Goal: Information Seeking & Learning: Learn about a topic

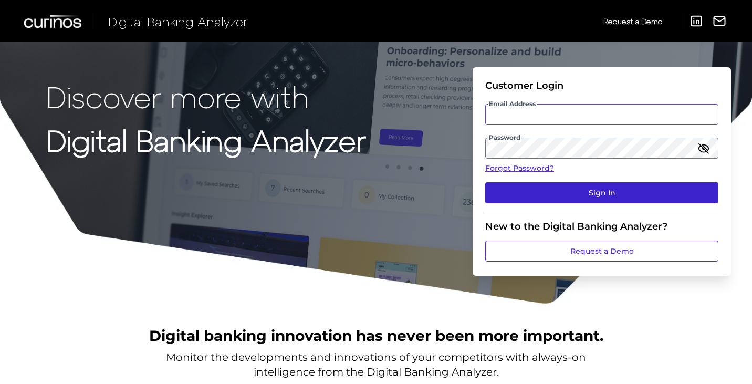
type input "[EMAIL_ADDRESS][DOMAIN_NAME]"
click at [558, 192] on button "Sign In" at bounding box center [601, 192] width 233 height 21
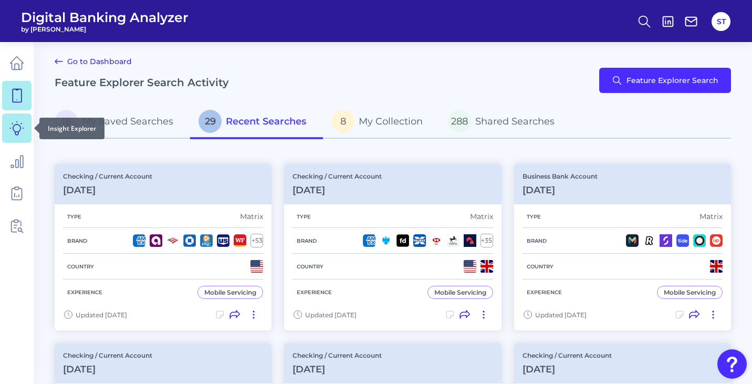
click at [15, 139] on link at bounding box center [16, 127] width 29 height 29
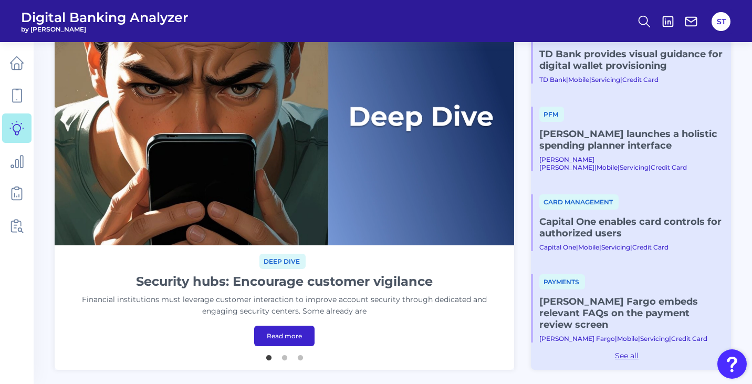
scroll to position [96, 0]
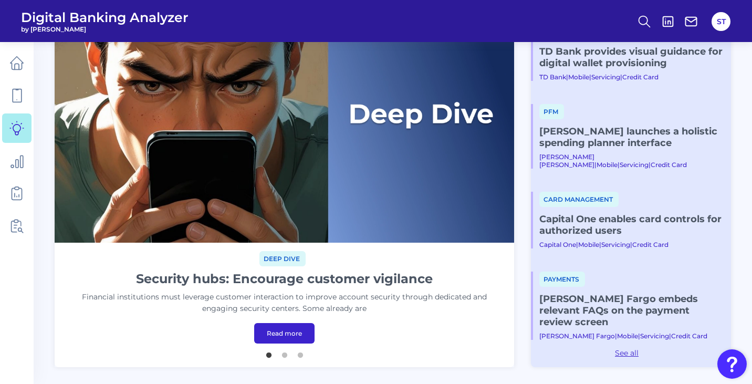
click at [270, 332] on link "Read more" at bounding box center [284, 333] width 60 height 20
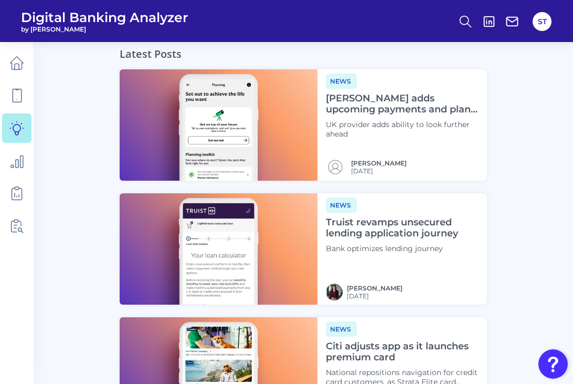
scroll to position [3626, 0]
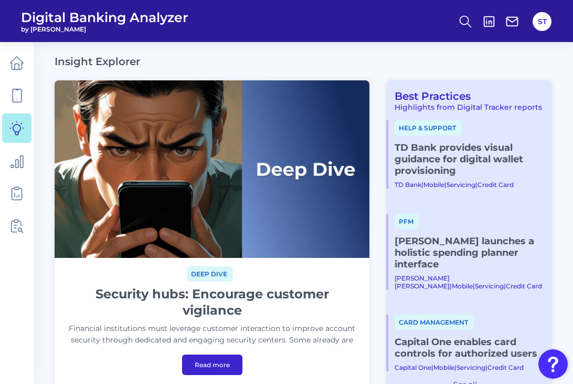
click at [207, 362] on link "Read more" at bounding box center [212, 364] width 60 height 20
